Goal: Check status

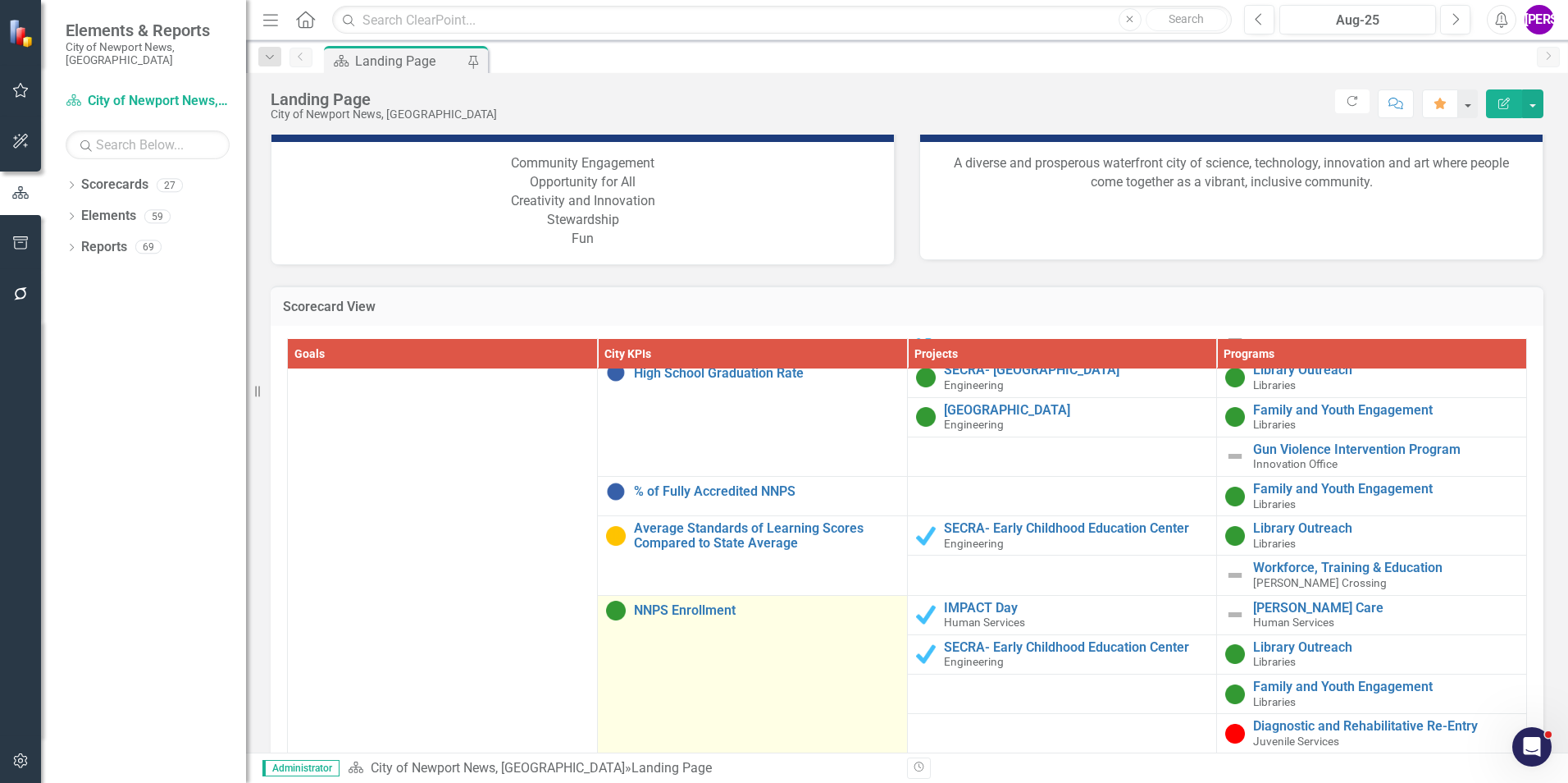
scroll to position [2215, 0]
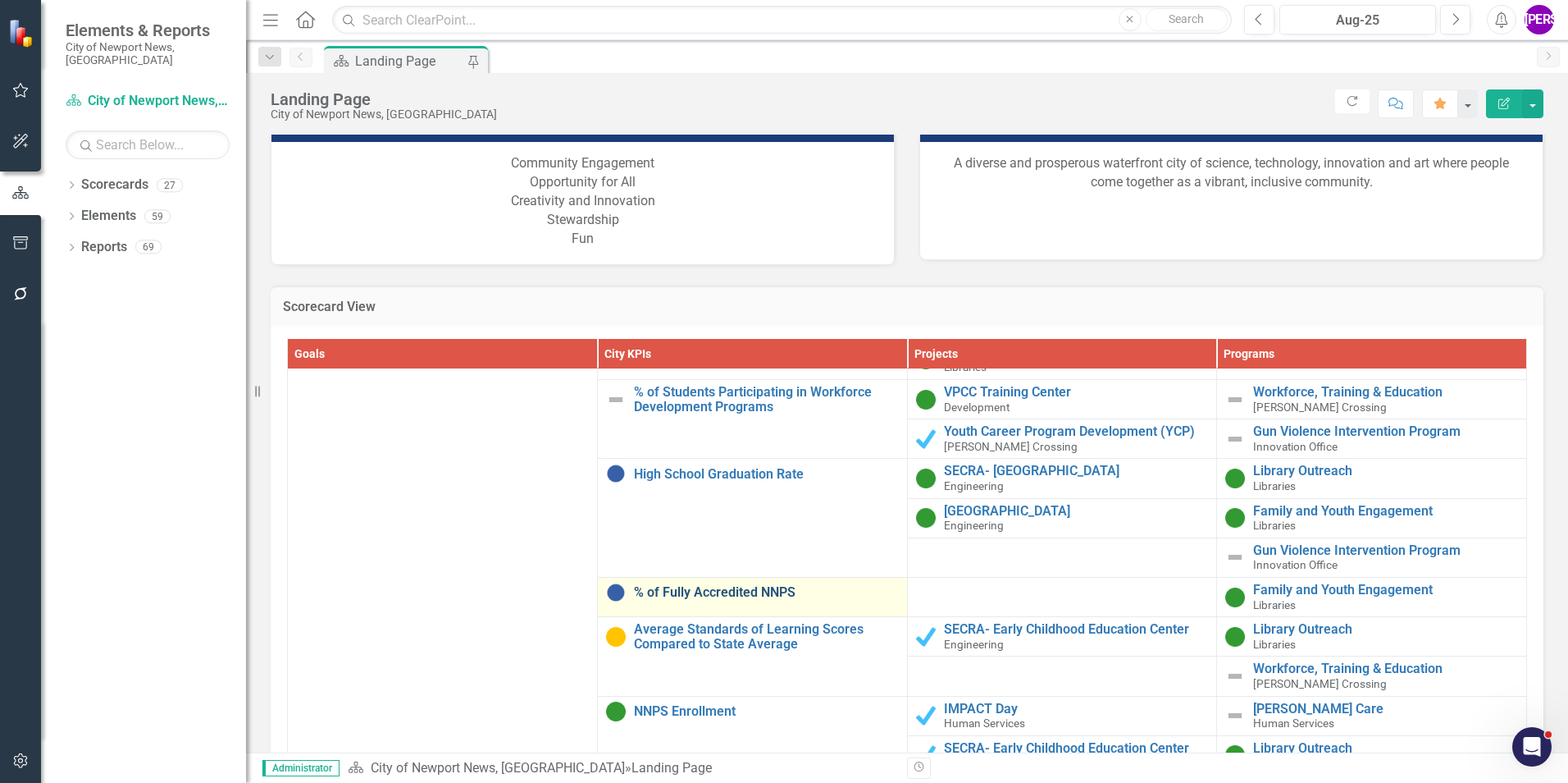
click at [732, 585] on link "% of Fully Accredited NNPS" at bounding box center [766, 593] width 265 height 15
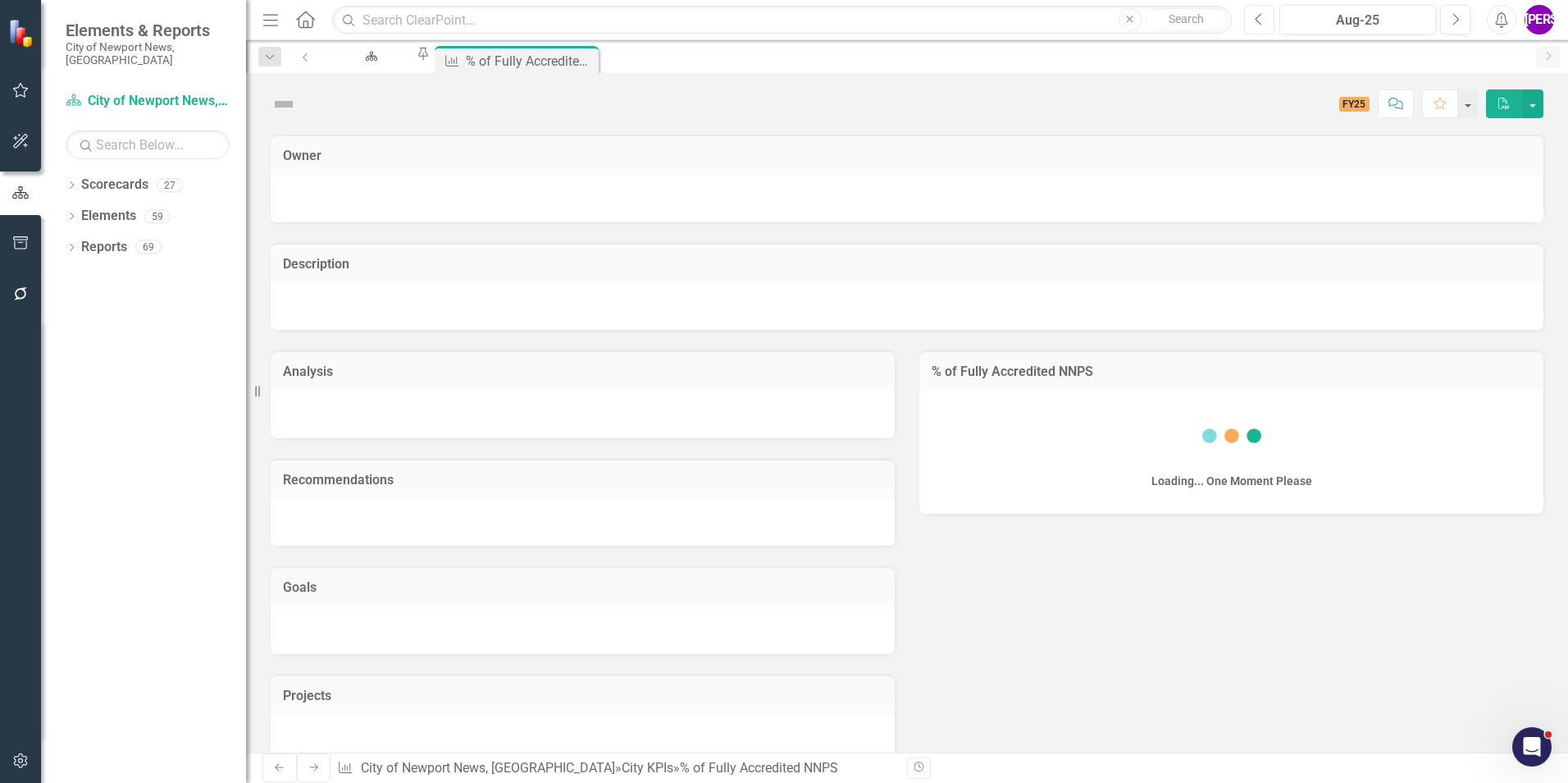
click at [1266, 15] on button "Previous" at bounding box center [1259, 19] width 30 height 29
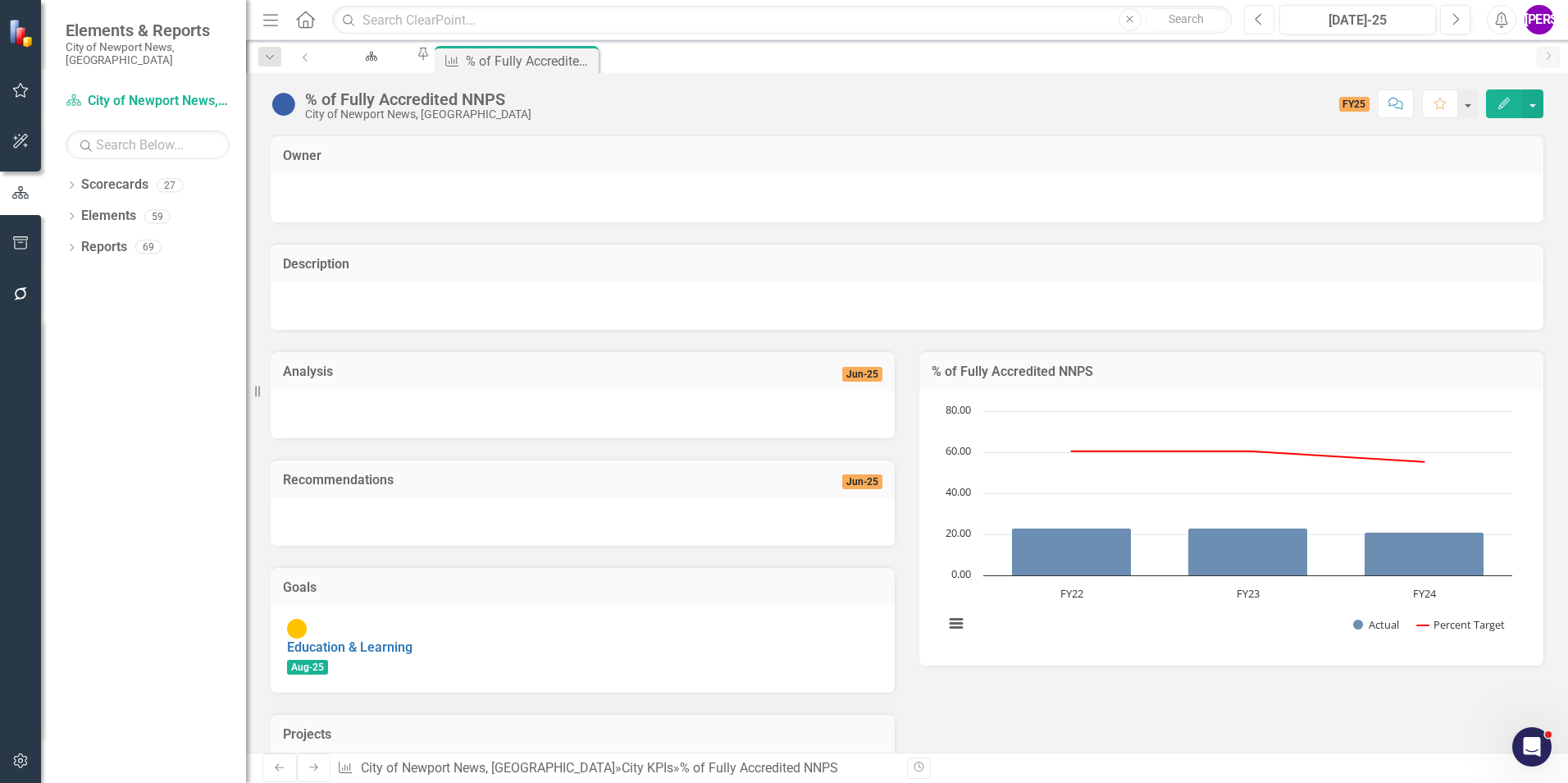
click at [1266, 15] on button "Previous" at bounding box center [1259, 19] width 30 height 29
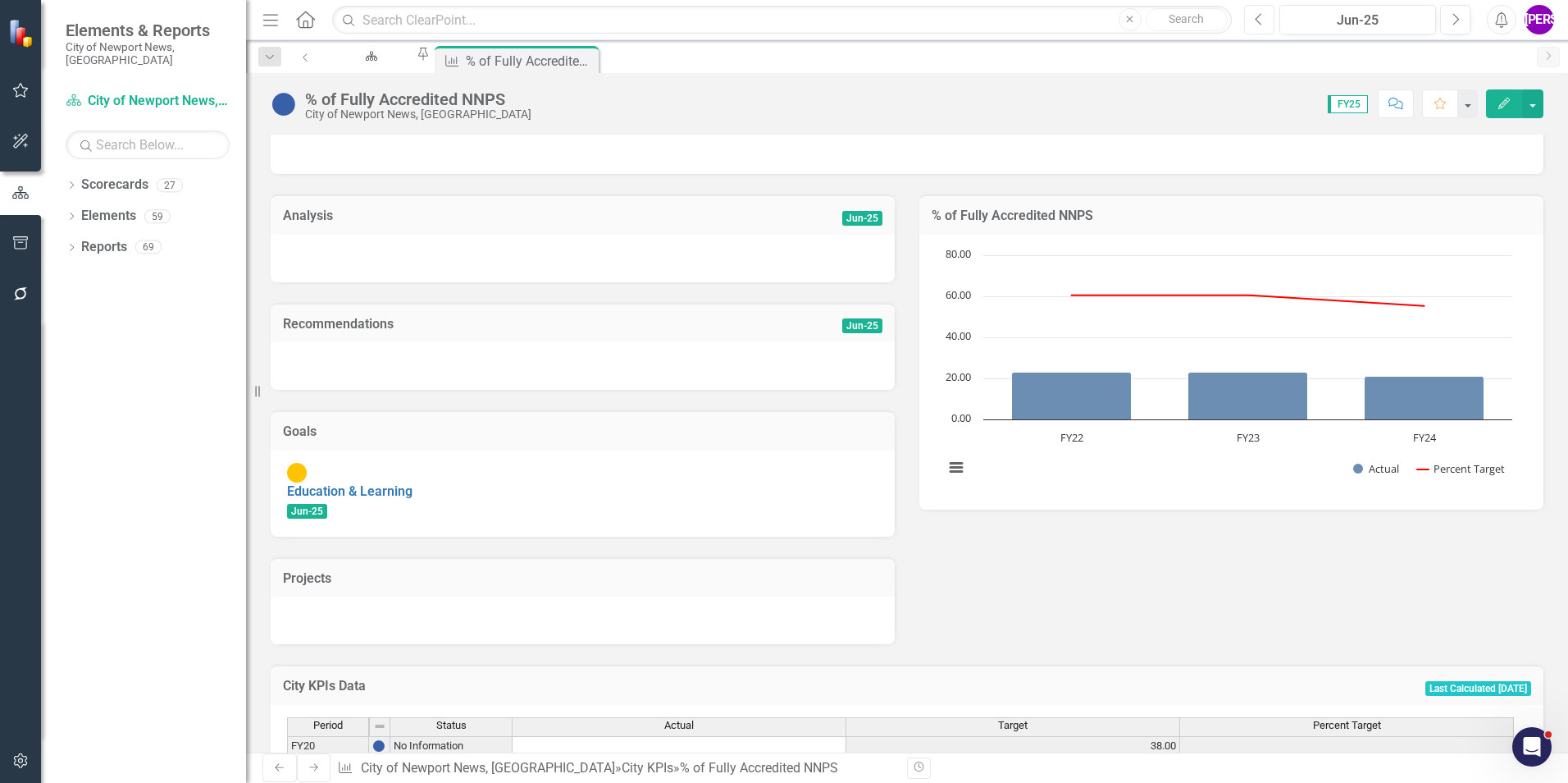
scroll to position [312, 0]
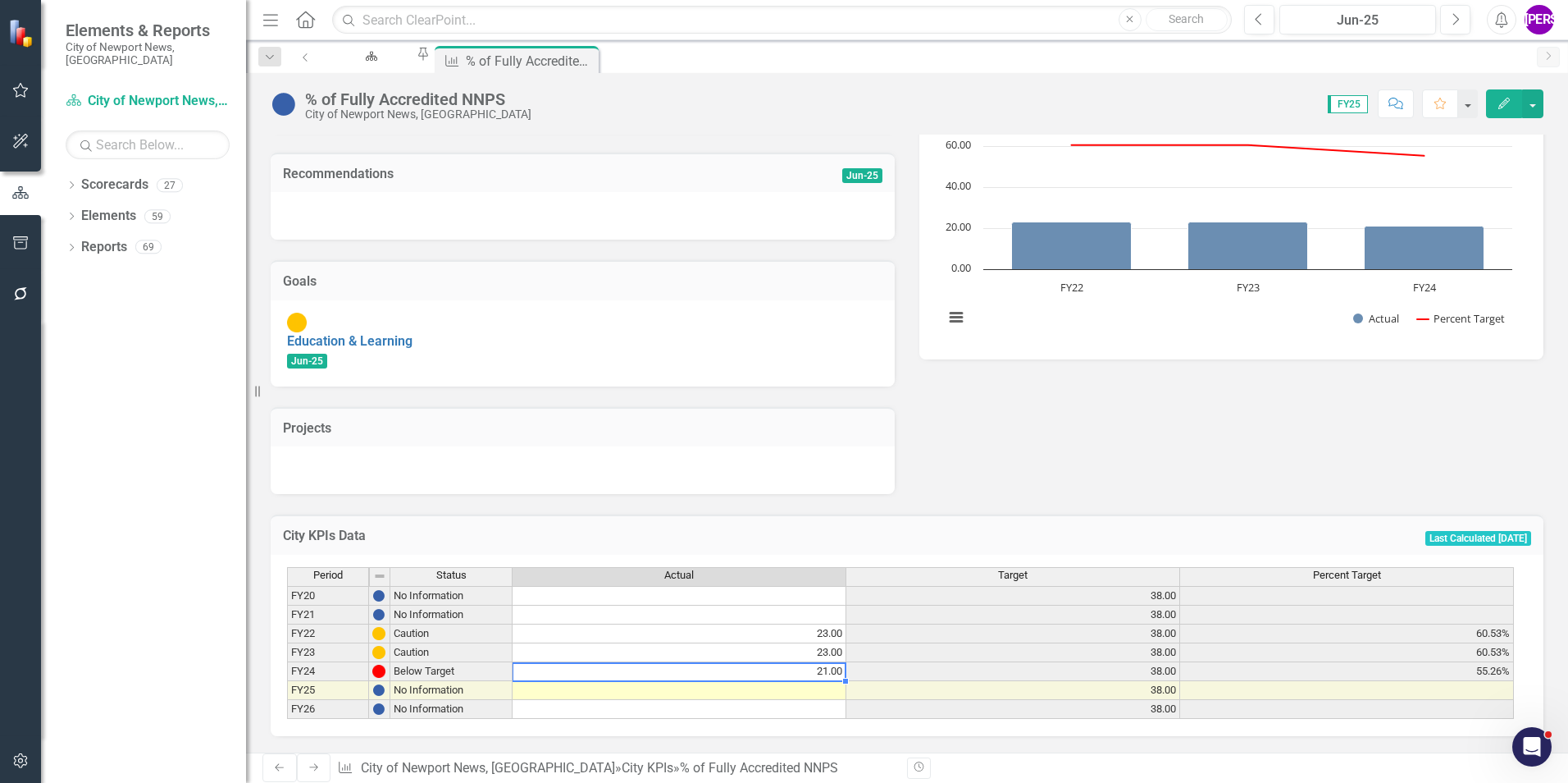
click at [806, 662] on td "21.00" at bounding box center [679, 671] width 334 height 19
click at [594, 59] on icon "Close" at bounding box center [586, 59] width 16 height 13
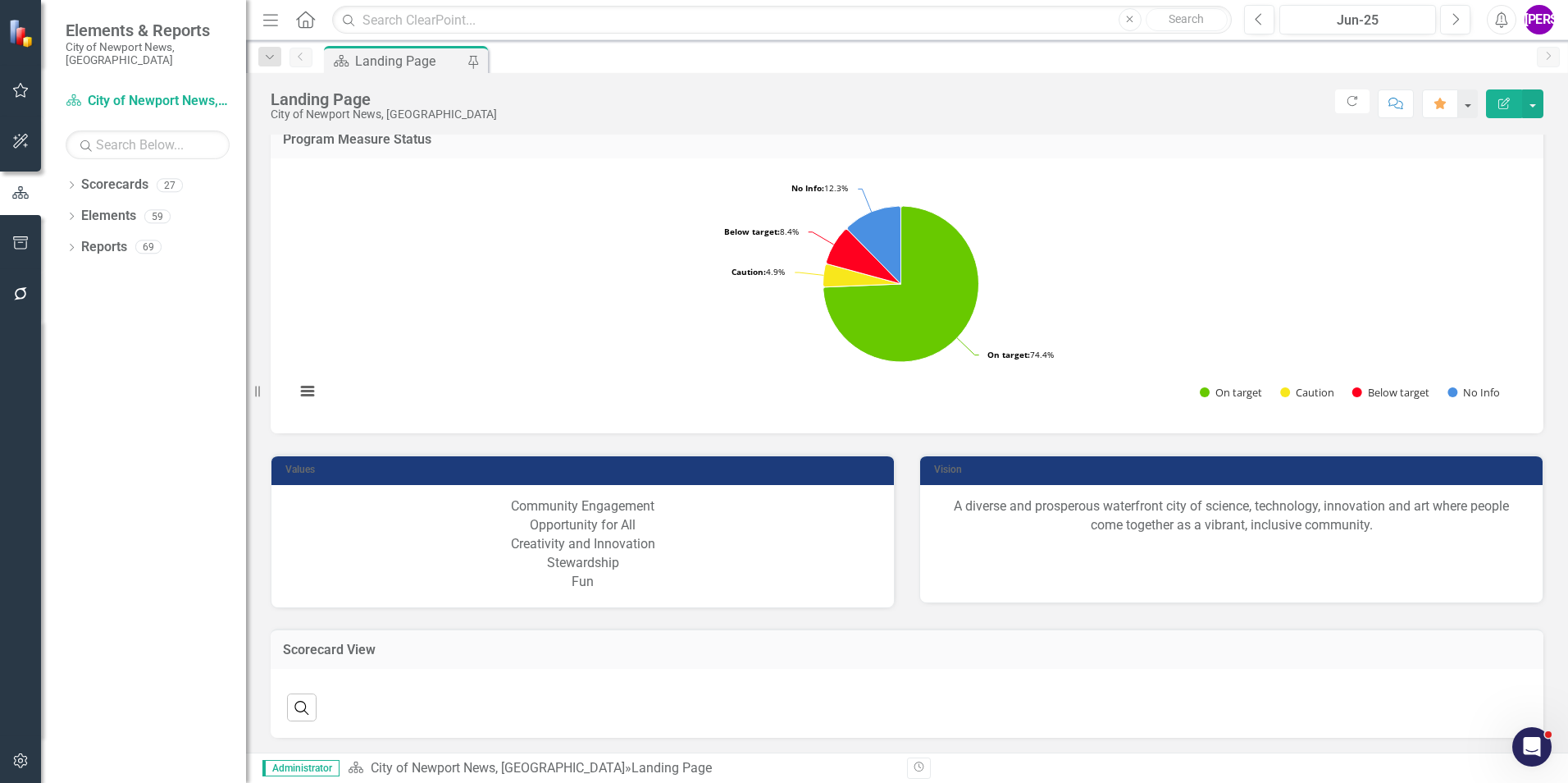
scroll to position [1057, 0]
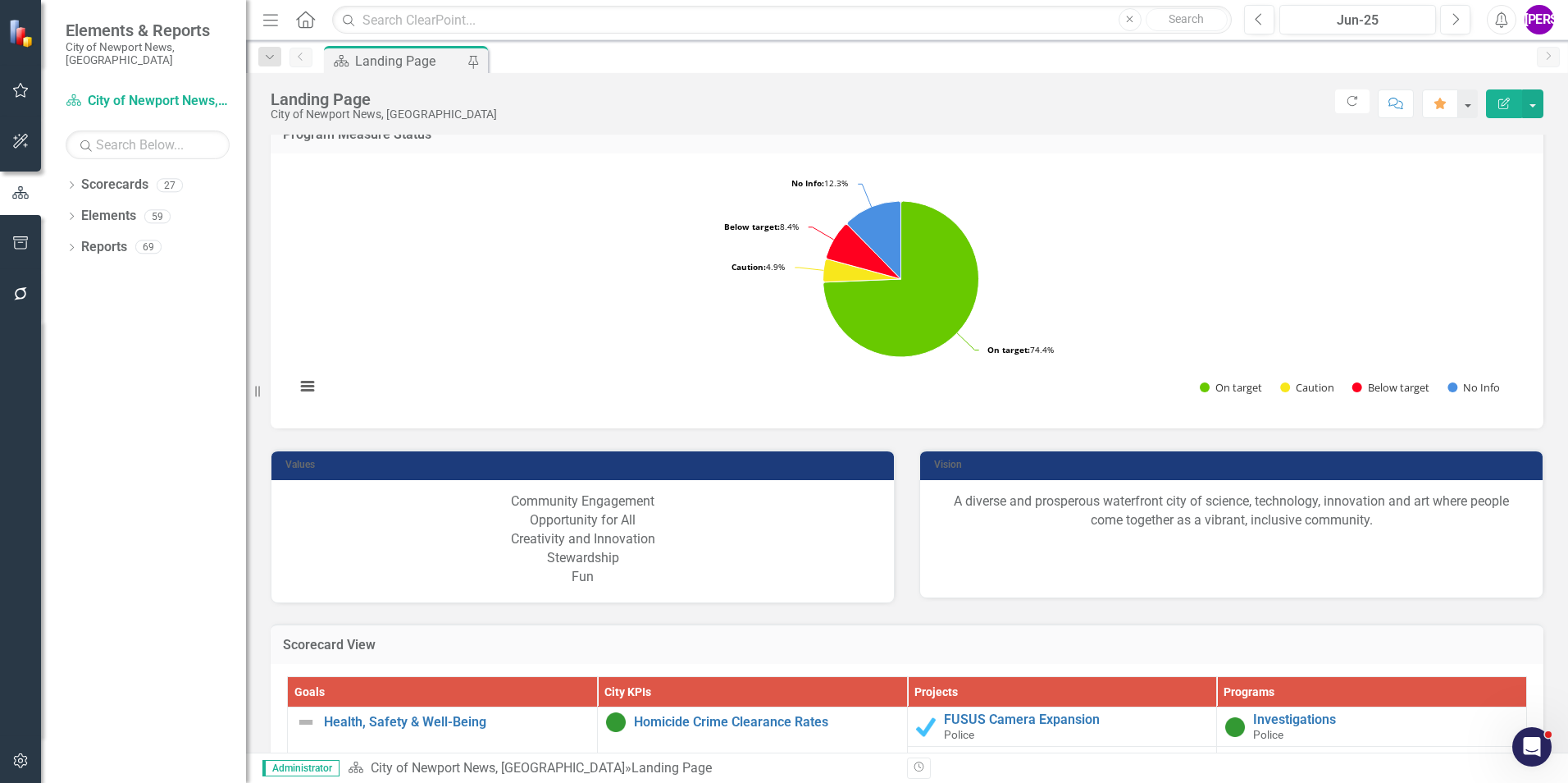
click at [1545, 211] on div "Mission To enhance the quality of life in the City of Newport News for current …" at bounding box center [906, 198] width 1322 height 2280
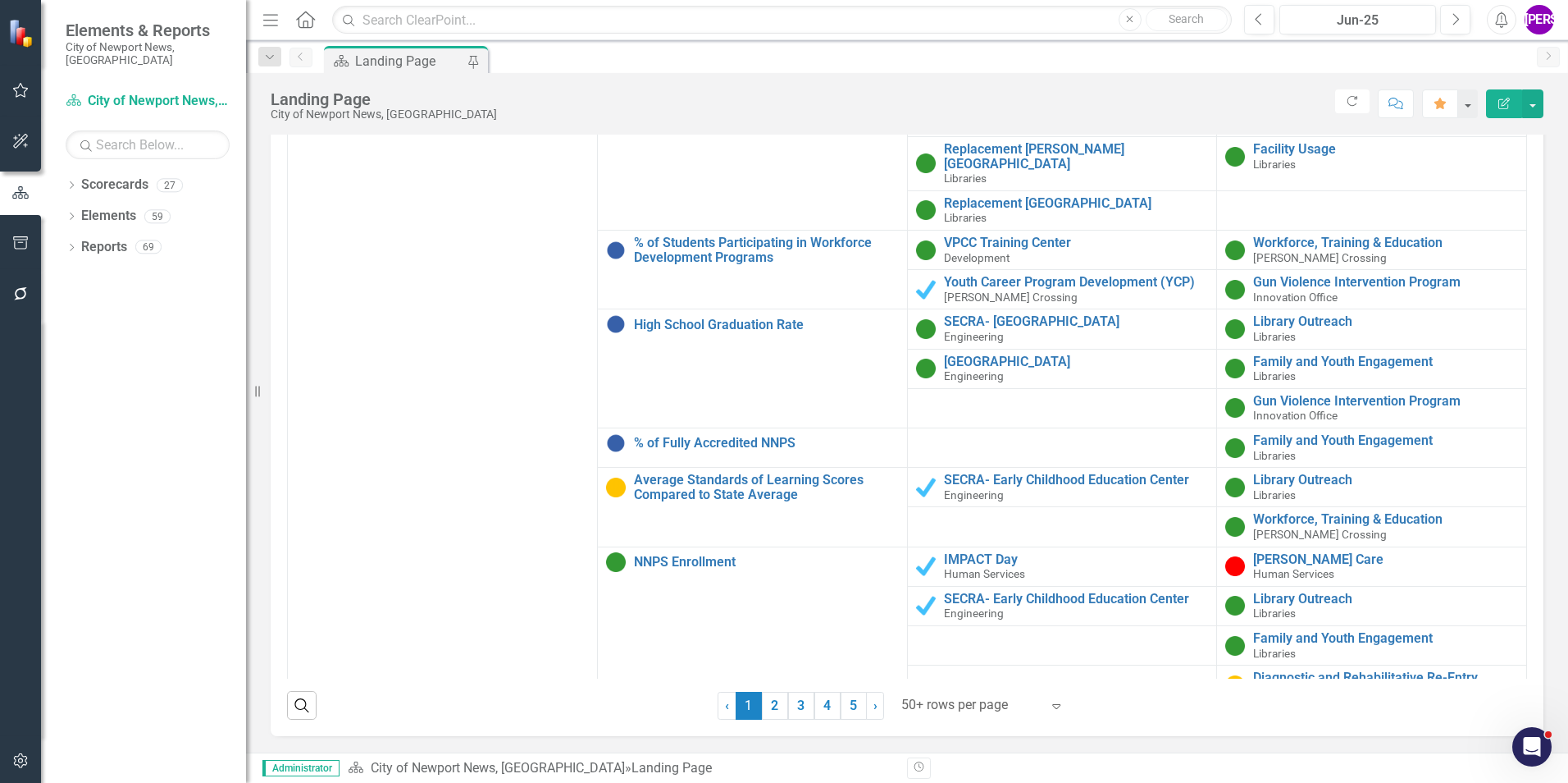
scroll to position [2133, 0]
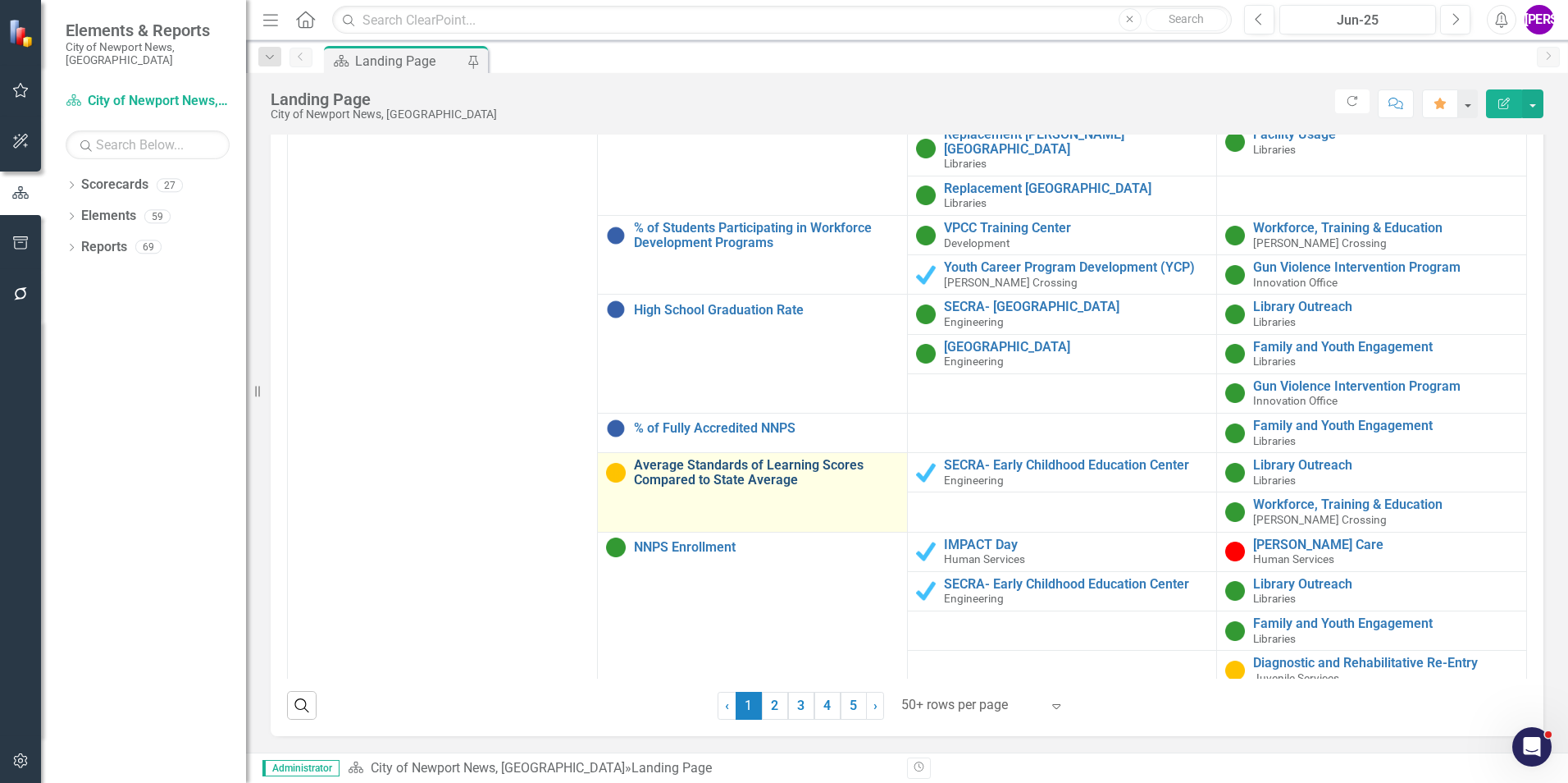
click at [714, 458] on link "Average Standards of Learning Scores Compared to State Average" at bounding box center [766, 473] width 265 height 29
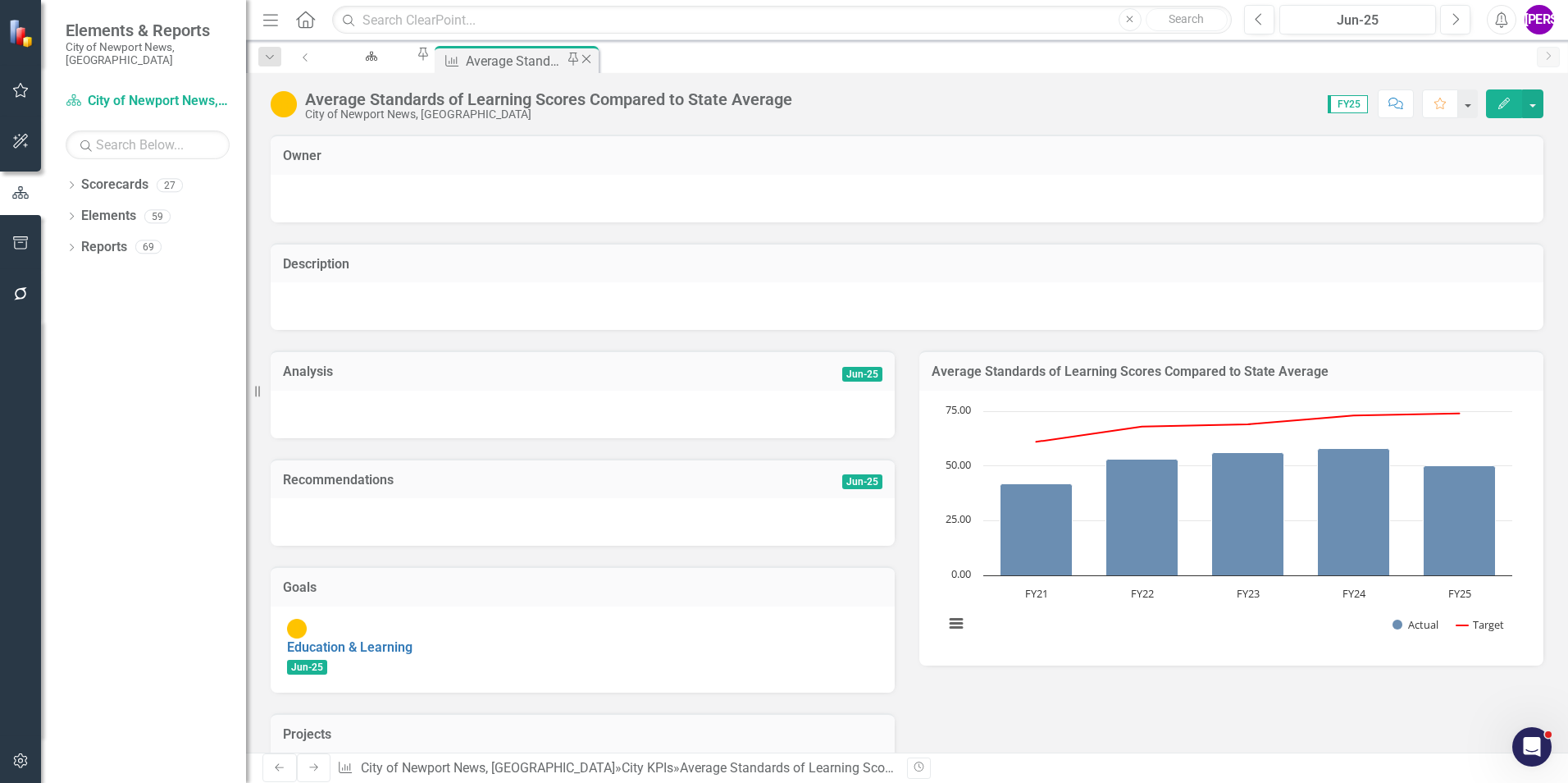
click at [594, 61] on icon "Close" at bounding box center [586, 59] width 16 height 13
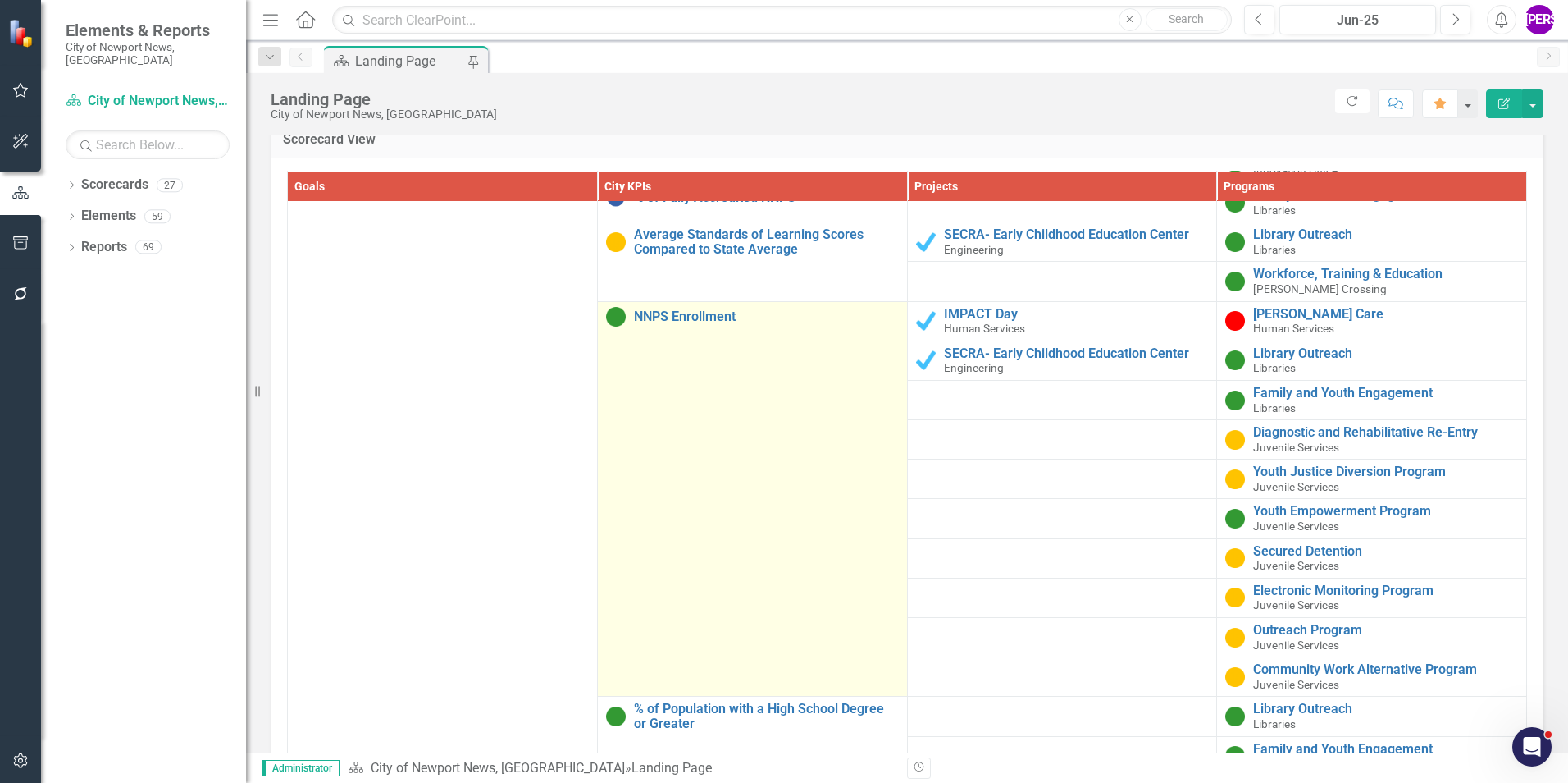
scroll to position [1644, 0]
